Goal: Information Seeking & Learning: Learn about a topic

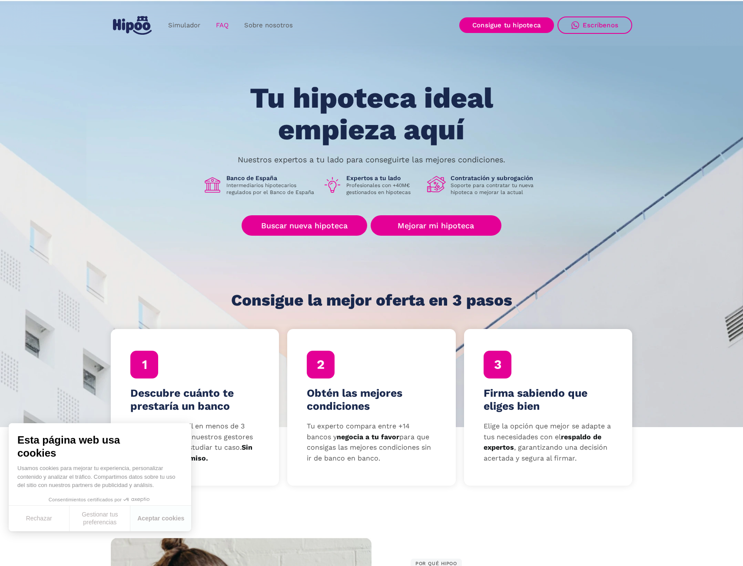
click at [219, 24] on link "FAQ" at bounding box center [222, 25] width 28 height 17
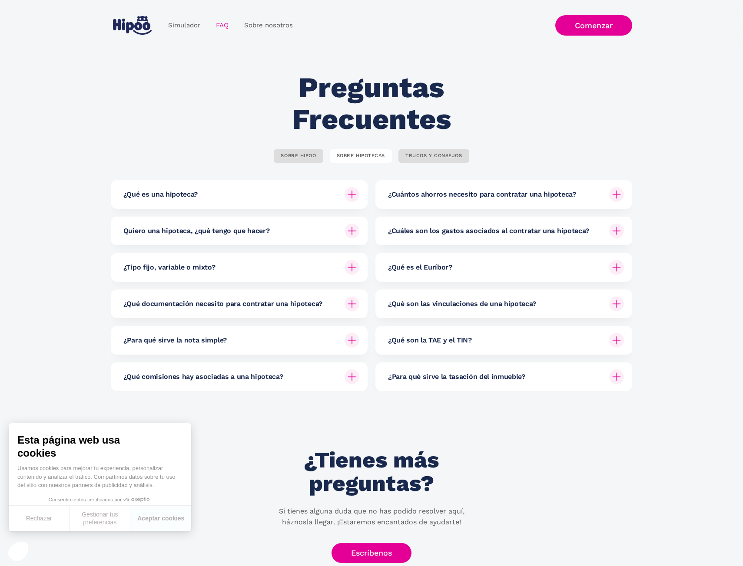
click at [352, 310] on img at bounding box center [351, 304] width 15 height 15
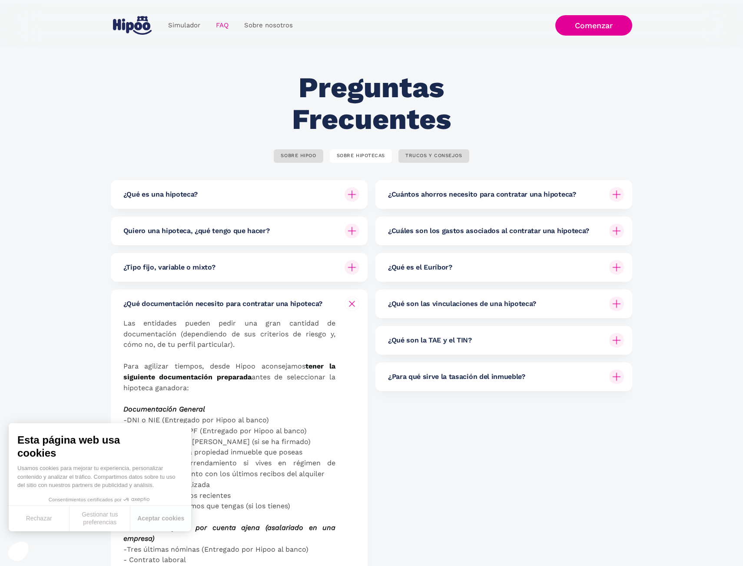
click at [352, 310] on div at bounding box center [351, 304] width 15 height 15
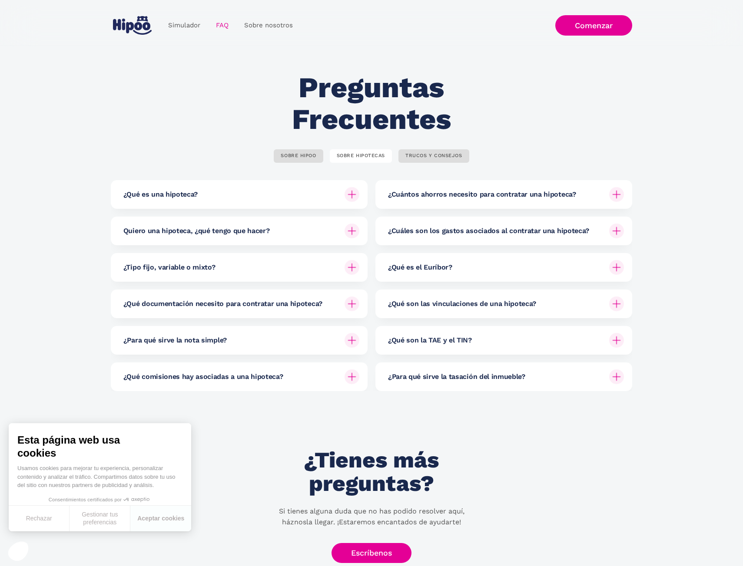
click at [466, 307] on h6 "¿Qué son las vinculaciones de una hipoteca?" at bounding box center [462, 304] width 148 height 10
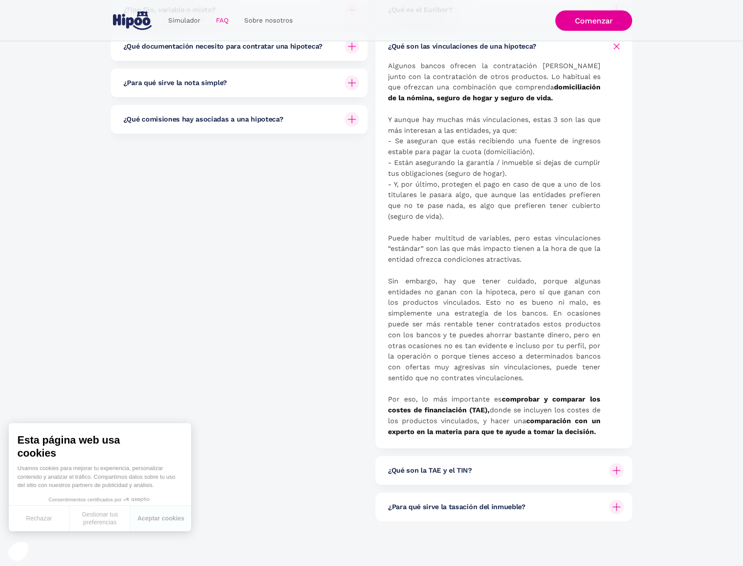
scroll to position [275, 0]
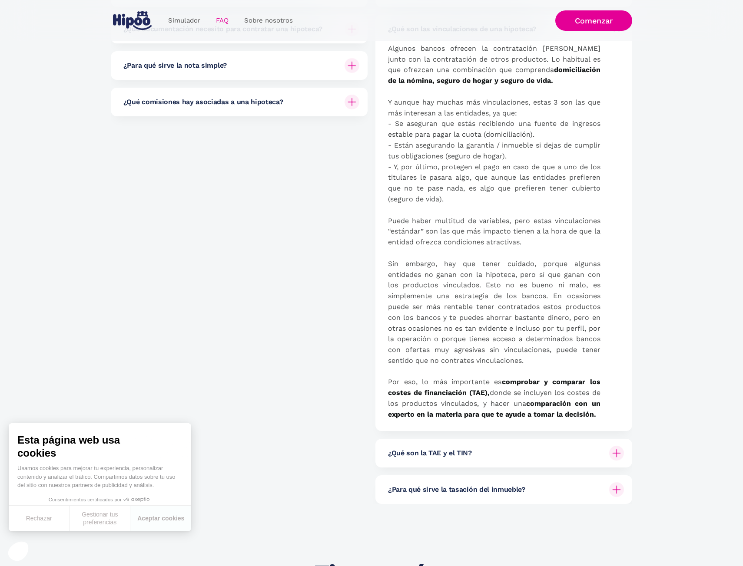
click at [340, 106] on div "¿Qué comisiones hay asociadas a una hipoteca?" at bounding box center [241, 102] width 236 height 29
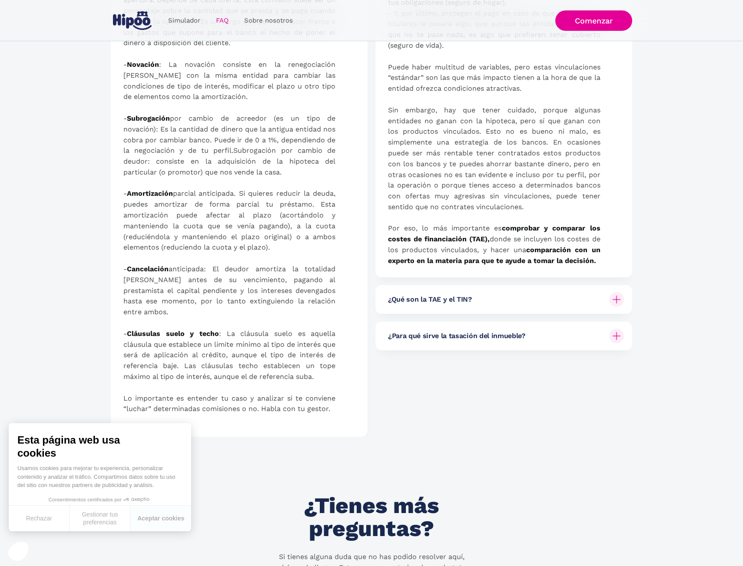
scroll to position [0, 0]
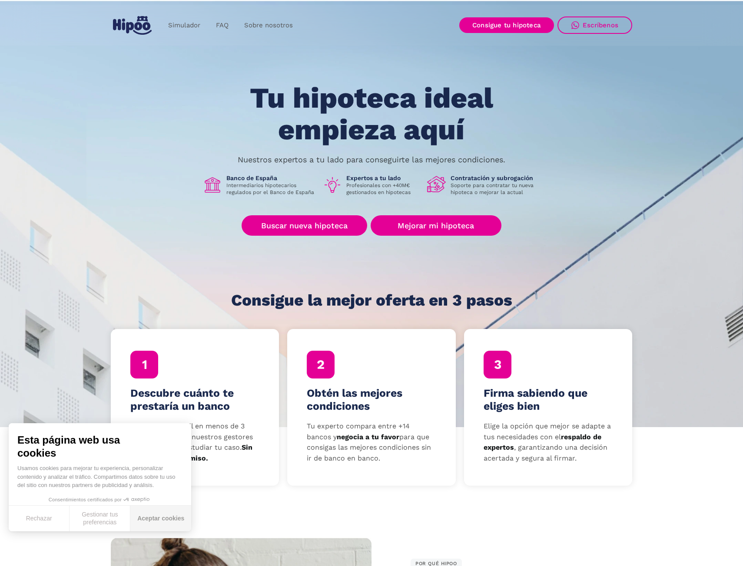
click at [148, 524] on button "Aceptar cookies" at bounding box center [160, 519] width 61 height 26
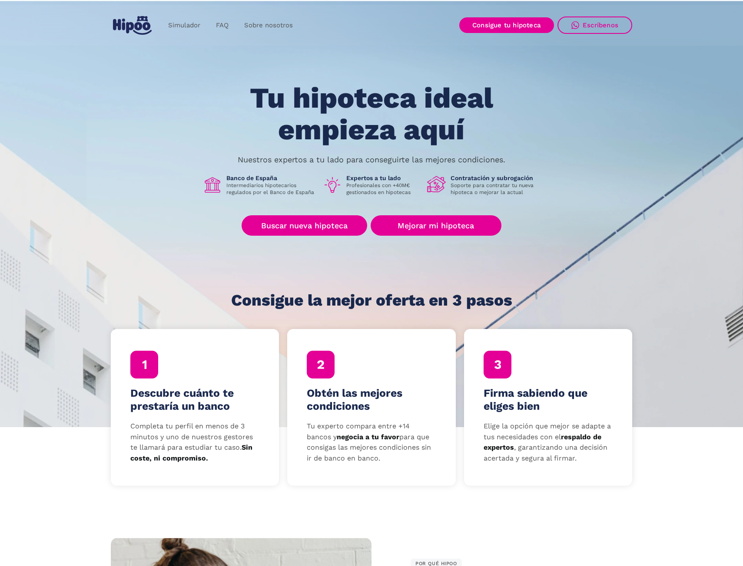
click at [159, 394] on h4 "Descubre cuánto te prestaría un banco" at bounding box center [194, 400] width 129 height 26
click at [181, 394] on h4 "Descubre cuánto te prestaría un banco" at bounding box center [194, 400] width 129 height 26
click at [420, 224] on link "Mejorar mi hipoteca" at bounding box center [435, 225] width 131 height 20
click at [225, 20] on link "FAQ" at bounding box center [222, 25] width 28 height 17
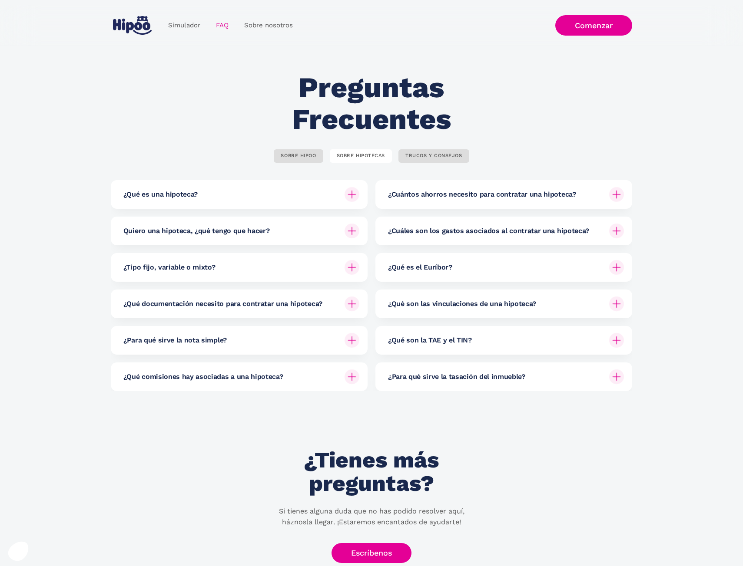
click at [356, 380] on img at bounding box center [351, 377] width 15 height 15
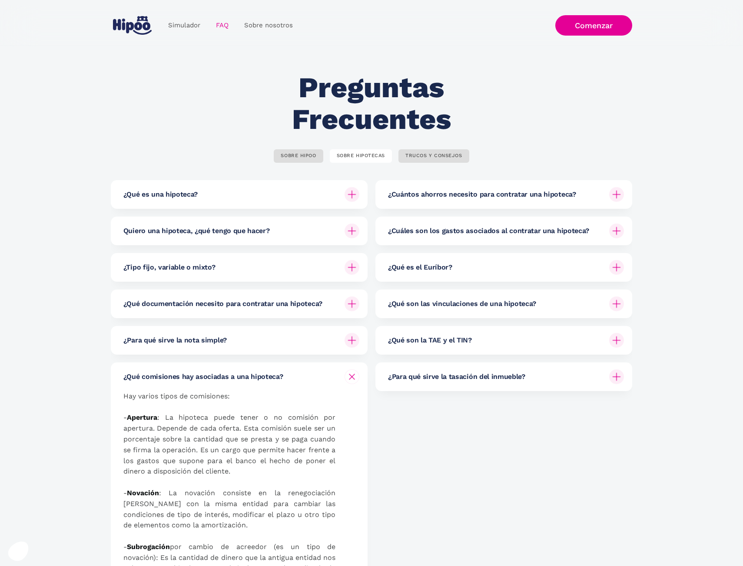
click at [610, 194] on img at bounding box center [616, 194] width 15 height 15
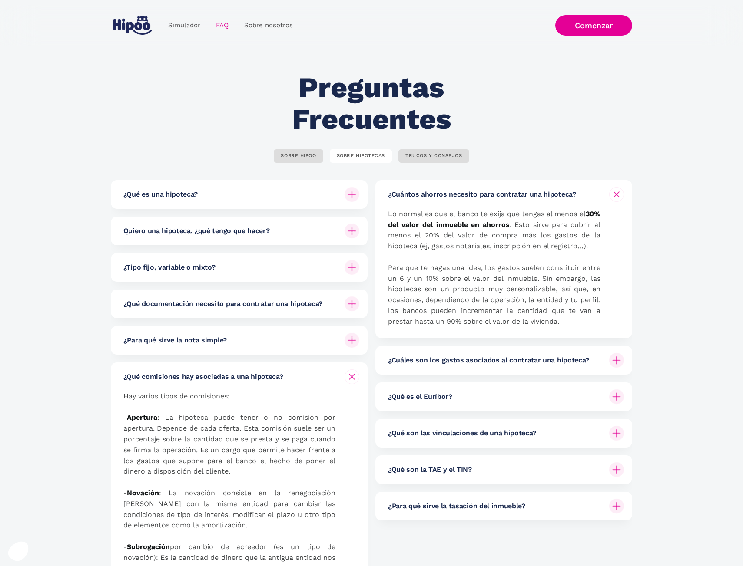
click at [604, 195] on div "¿Cuántos ahorros necesito para contratar una hipoteca?" at bounding box center [506, 194] width 236 height 29
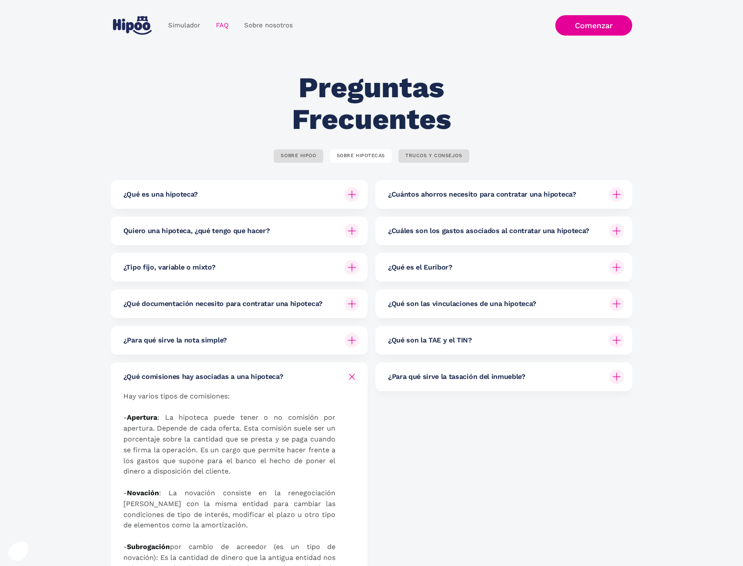
click at [605, 231] on div "¿Cuáles son los gastos asociados al contratar una hipoteca?" at bounding box center [506, 231] width 236 height 29
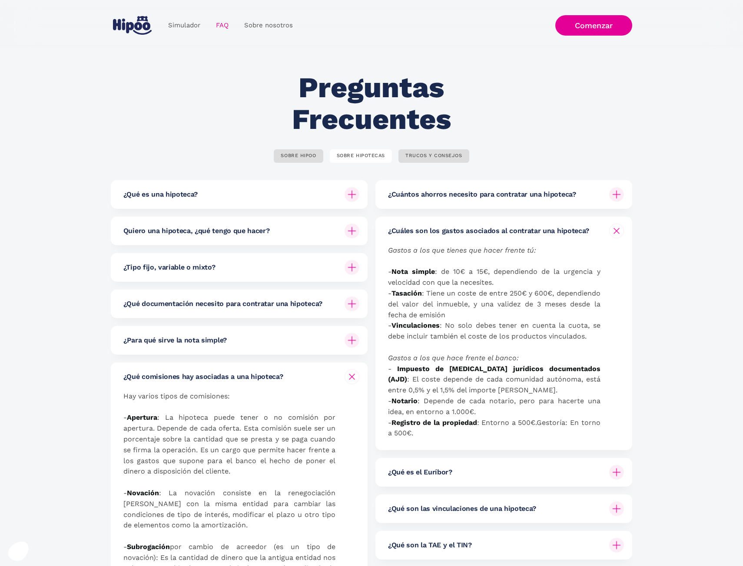
click at [612, 230] on img at bounding box center [616, 231] width 10 height 10
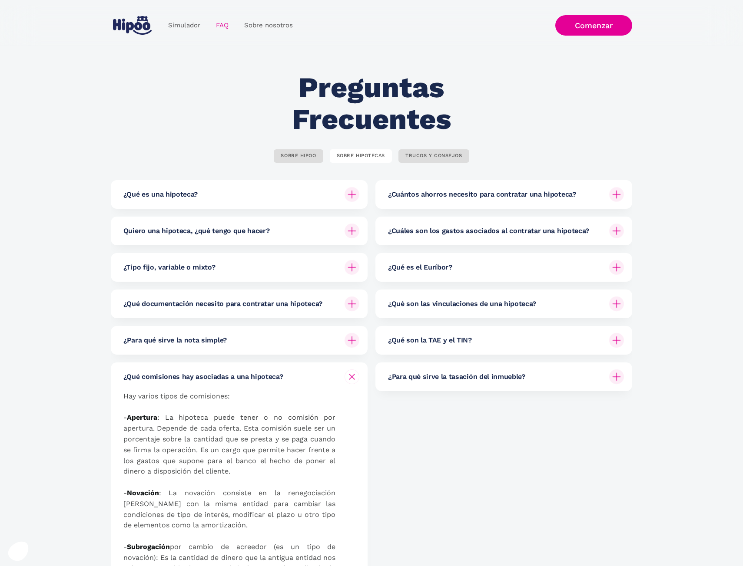
click at [593, 270] on div "¿Qué es el Euríbor?" at bounding box center [506, 267] width 236 height 29
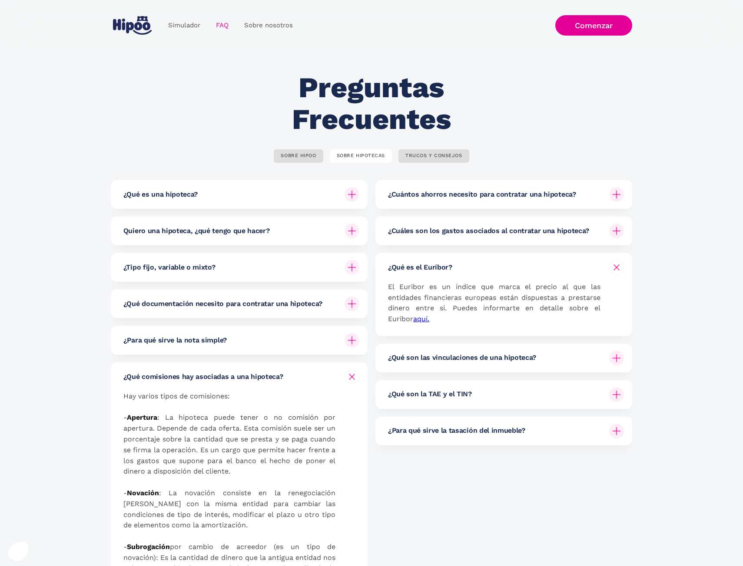
click at [593, 270] on div "¿Qué es el Euríbor?" at bounding box center [506, 267] width 236 height 29
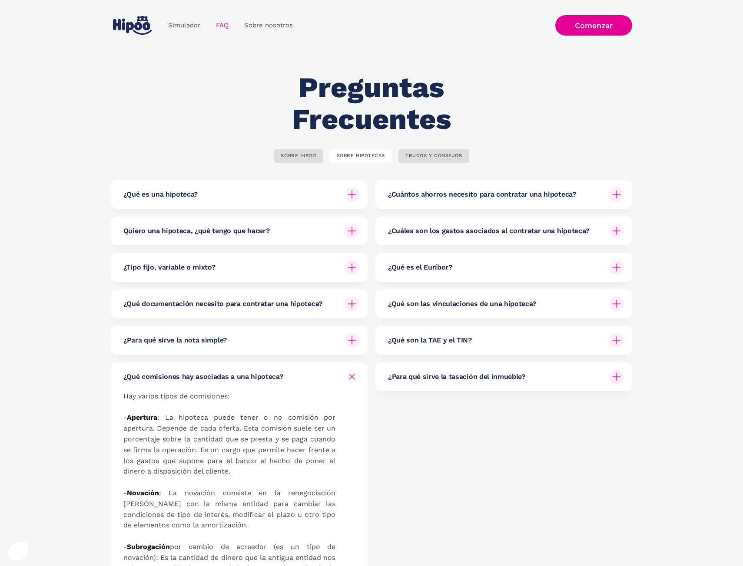
click at [587, 307] on div "¿Qué son las vinculaciones de una hipoteca?" at bounding box center [506, 304] width 236 height 29
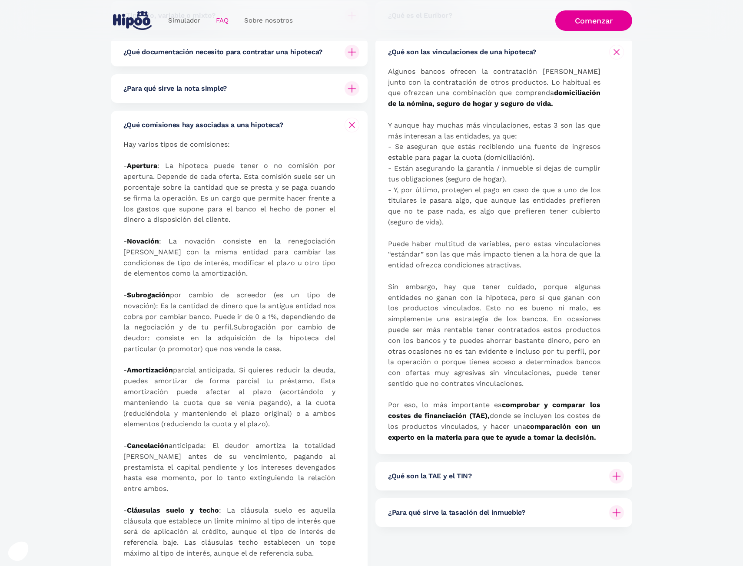
scroll to position [275, 0]
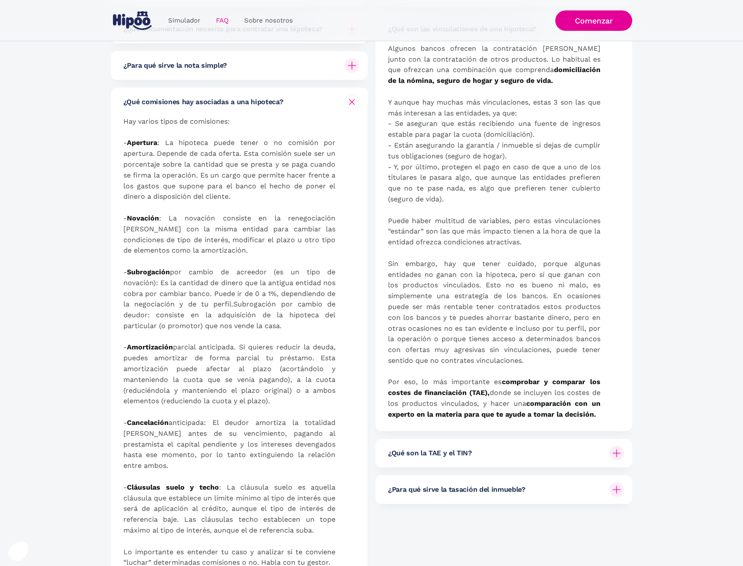
click at [614, 454] on img at bounding box center [616, 453] width 15 height 15
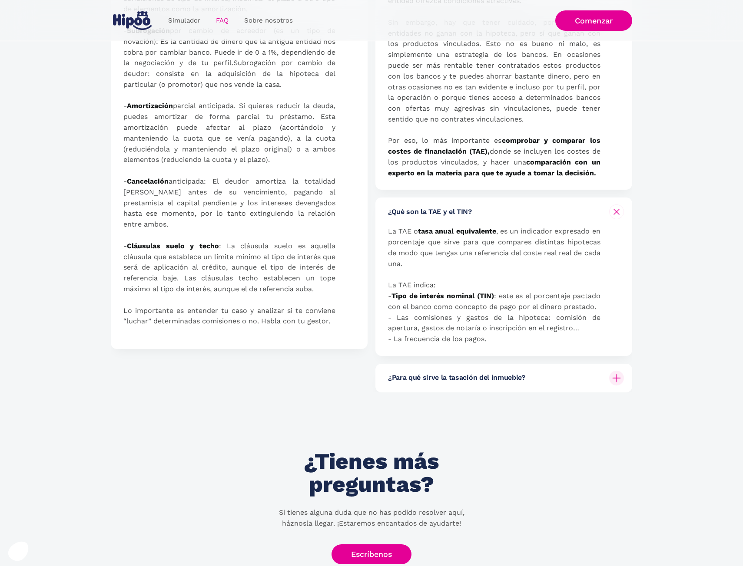
scroll to position [550, 0]
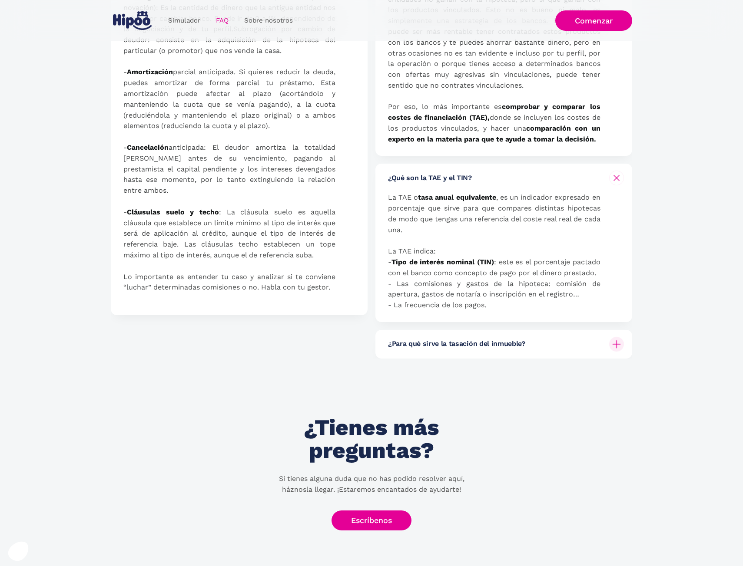
click at [612, 350] on div at bounding box center [616, 344] width 21 height 21
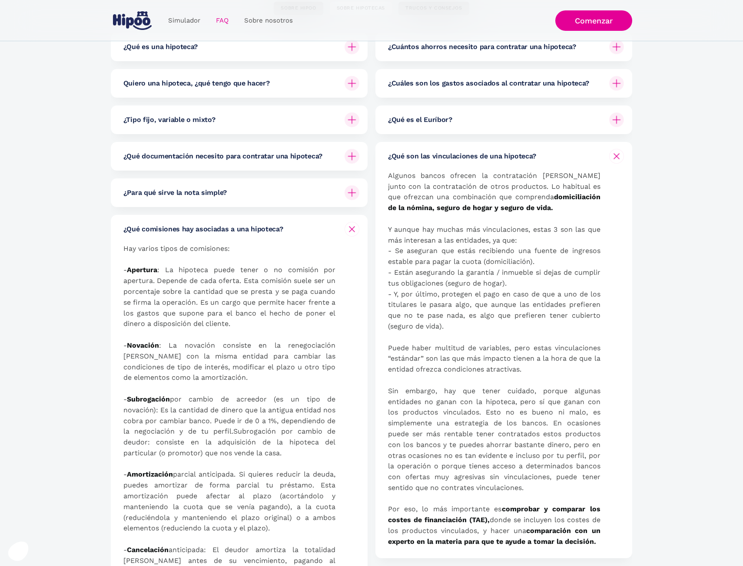
scroll to position [0, 0]
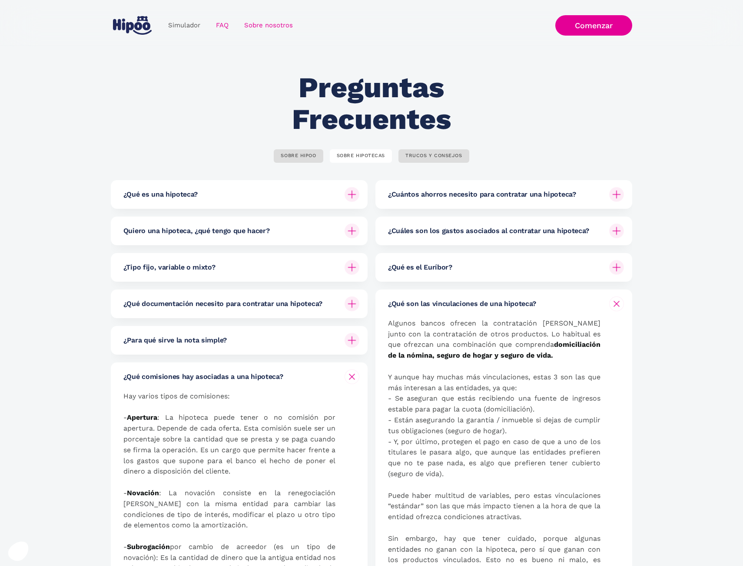
click at [262, 22] on link "Sobre nosotros" at bounding box center [268, 25] width 64 height 17
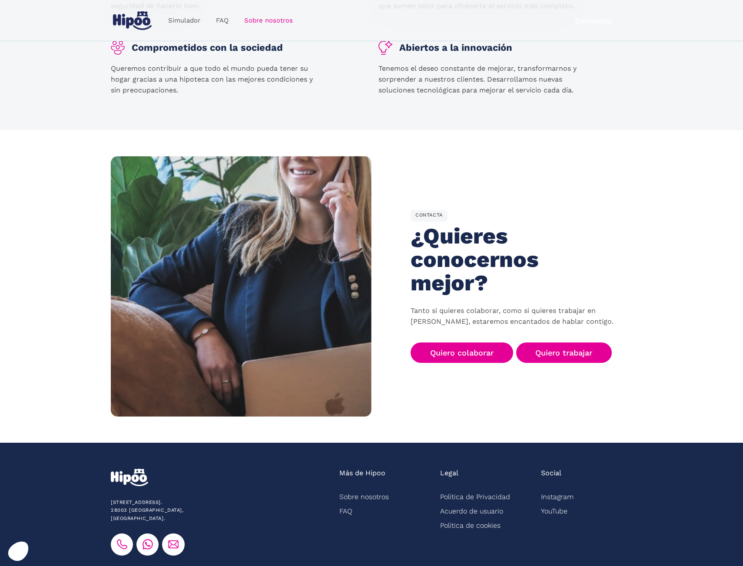
scroll to position [1186, 0]
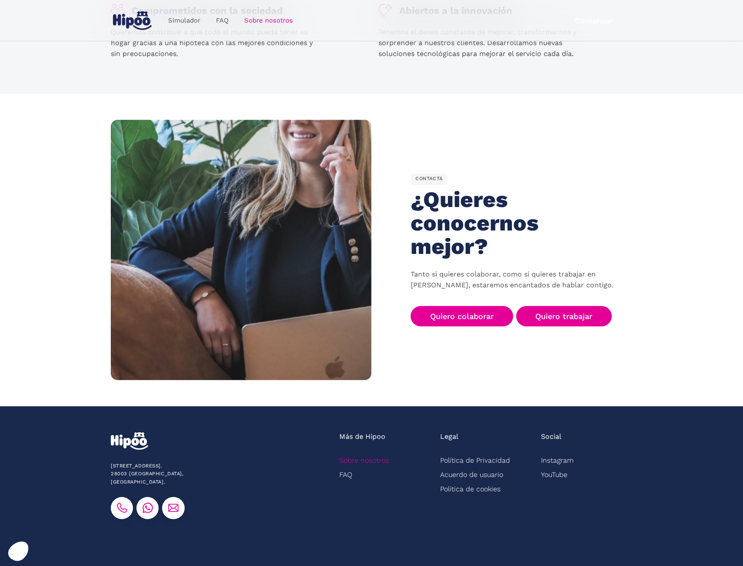
click at [376, 453] on link "Sobre nosotros" at bounding box center [364, 460] width 50 height 14
click at [382, 453] on link "Sobre nosotros" at bounding box center [364, 460] width 50 height 14
click at [482, 453] on link "Política de Privacidad" at bounding box center [475, 460] width 70 height 14
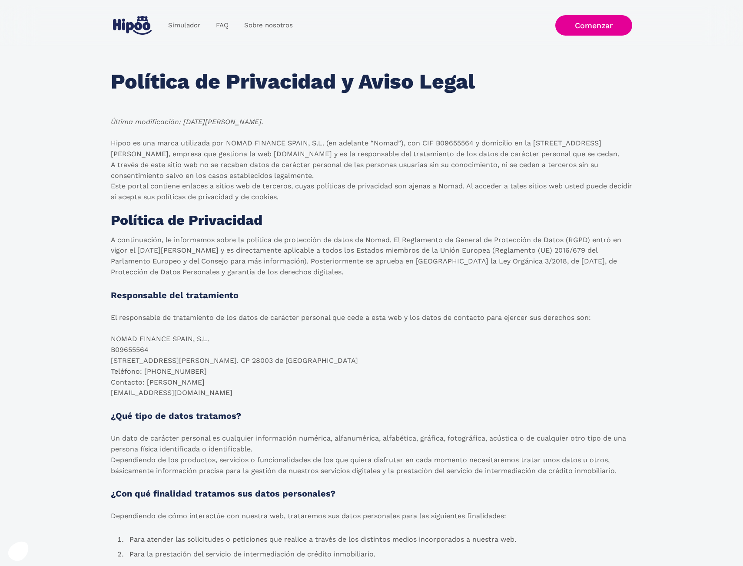
click at [461, 143] on p "Hipoo es una marca utilizada por NOMAD FINANCE SPAIN, S.L. (en adelante “Nomad”…" at bounding box center [371, 170] width 521 height 65
copy p "B09655564"
